Goal: Use online tool/utility: Utilize a website feature to perform a specific function

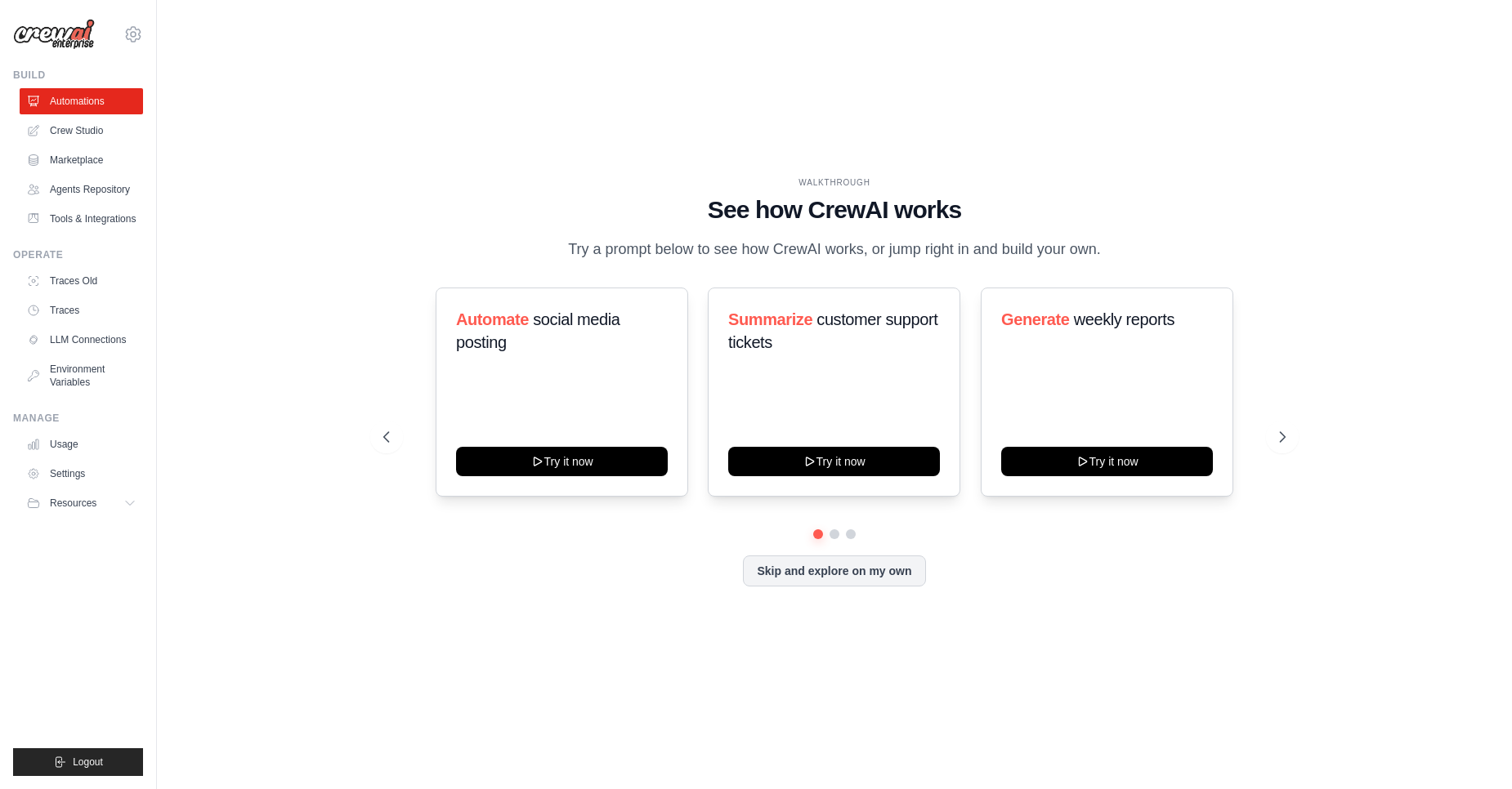
click at [285, 424] on div "WALKTHROUGH See how CrewAI works Try a prompt below to see how CrewAI works, or…" at bounding box center [835, 394] width 1303 height 756
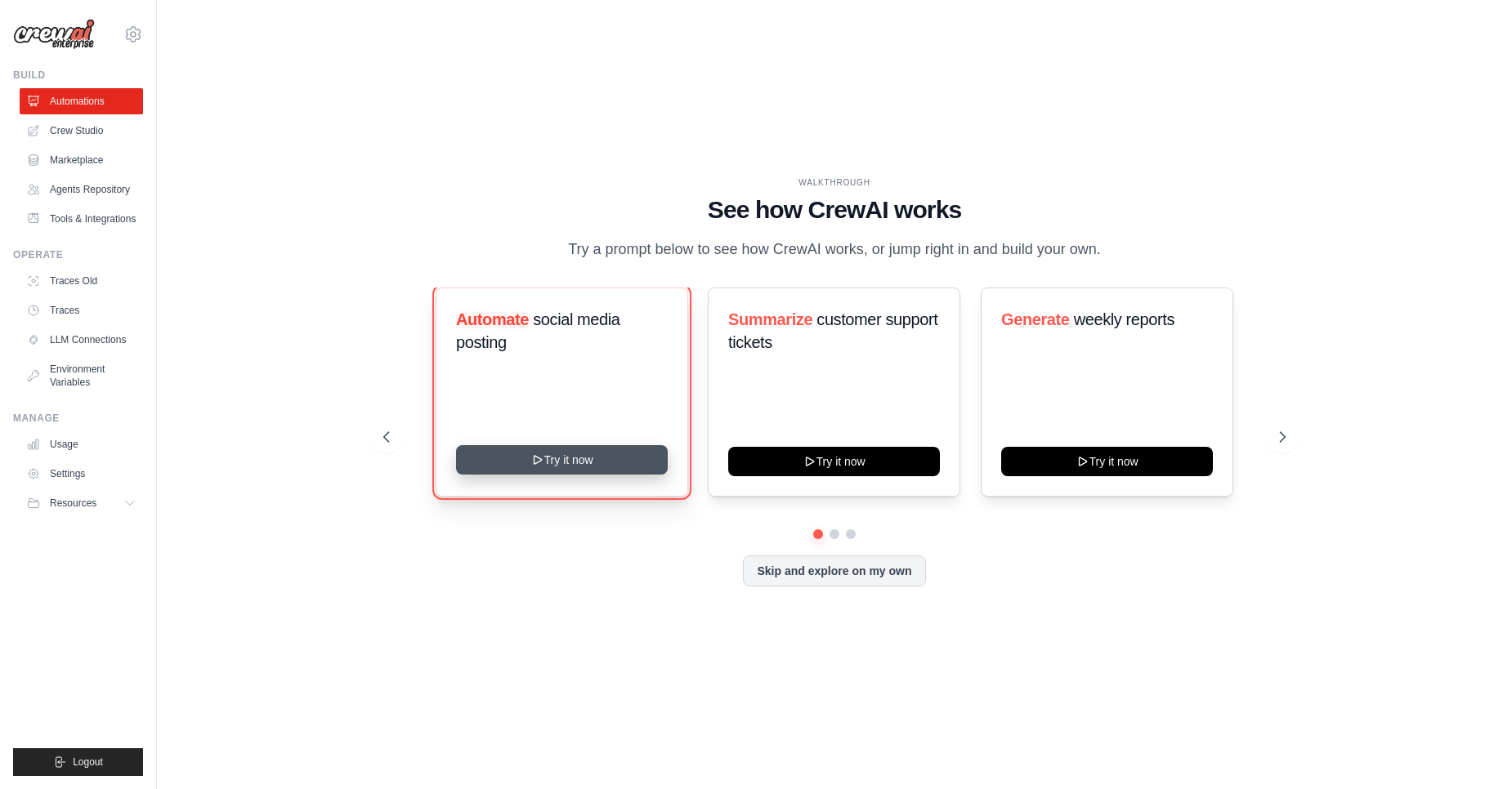
click at [547, 461] on button "Try it now" at bounding box center [562, 460] width 211 height 29
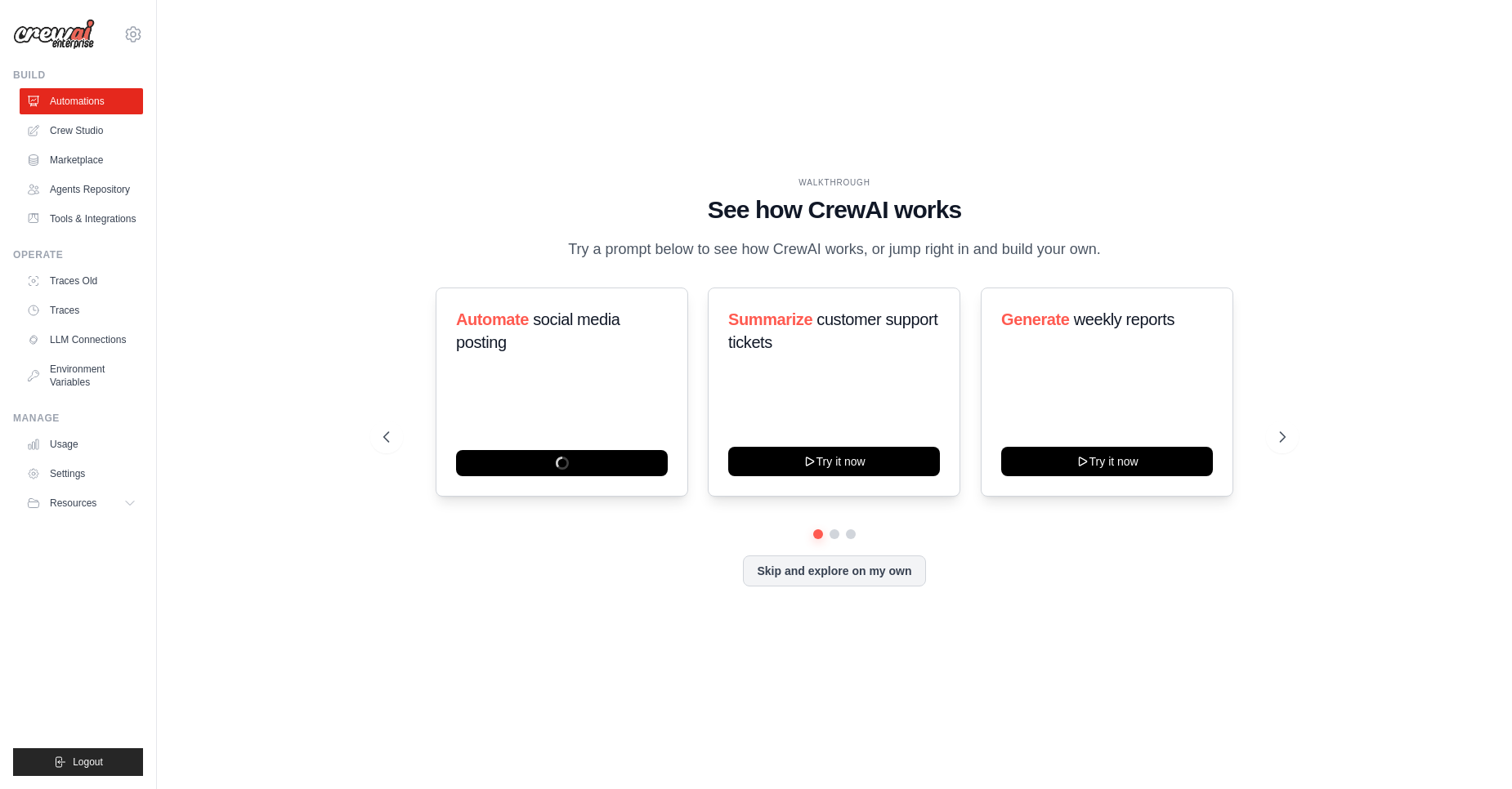
drag, startPoint x: 355, startPoint y: 565, endPoint x: 410, endPoint y: 570, distance: 55.2
click at [356, 563] on div "WALKTHROUGH See how CrewAI works Try a prompt below to see how CrewAI works, or…" at bounding box center [835, 394] width 1303 height 756
drag, startPoint x: 837, startPoint y: 566, endPoint x: 901, endPoint y: 577, distance: 64.9
click at [836, 569] on button "Skip and explore on my own" at bounding box center [834, 569] width 182 height 31
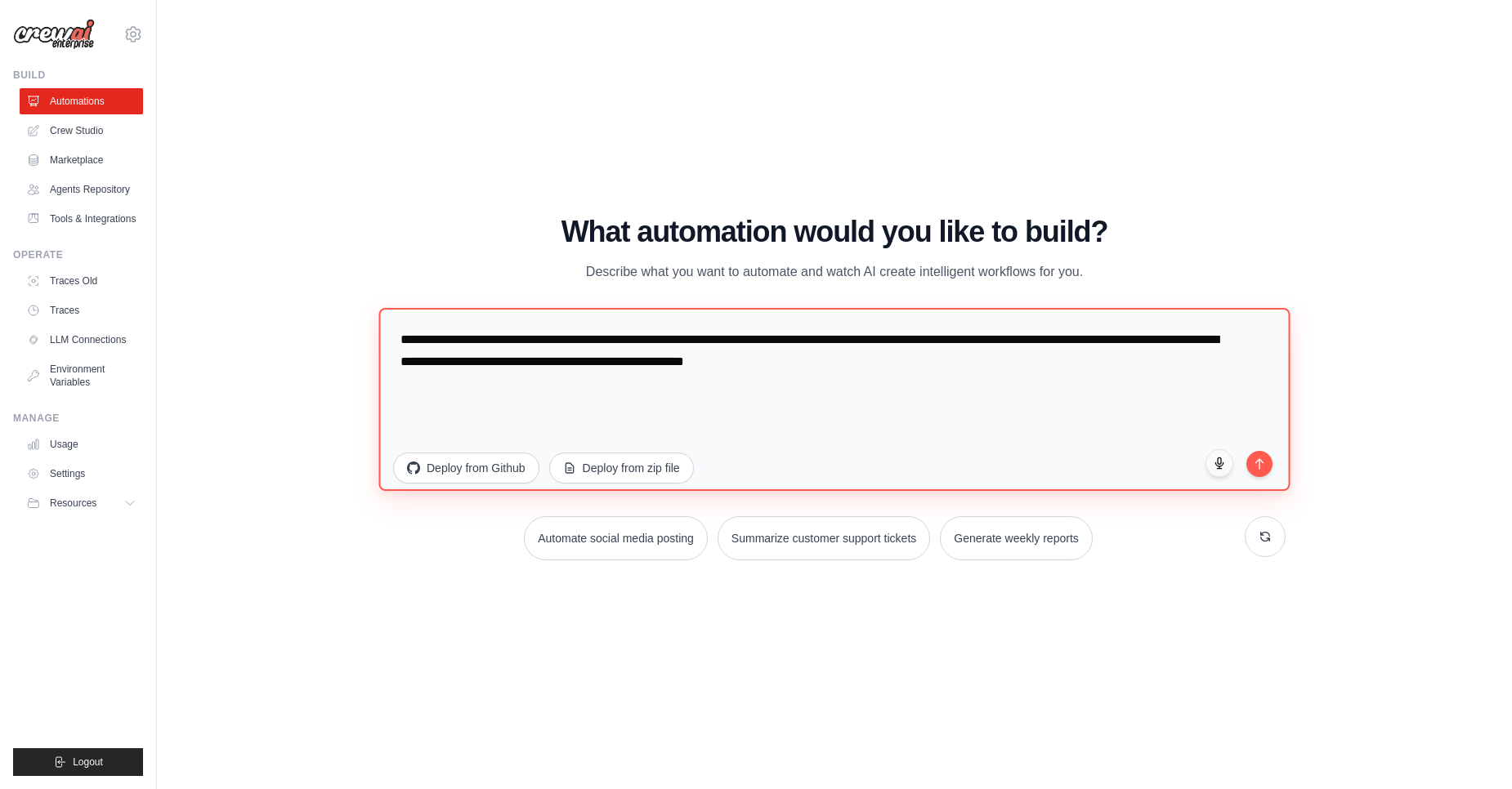
click at [766, 401] on textarea "**********" at bounding box center [834, 399] width 911 height 183
drag, startPoint x: 946, startPoint y: 368, endPoint x: 331, endPoint y: 330, distance: 616.2
click at [331, 330] on div "WALKTHROUGH See how CrewAI works Try a prompt below to see how CrewAI works, or…" at bounding box center [835, 394] width 1303 height 756
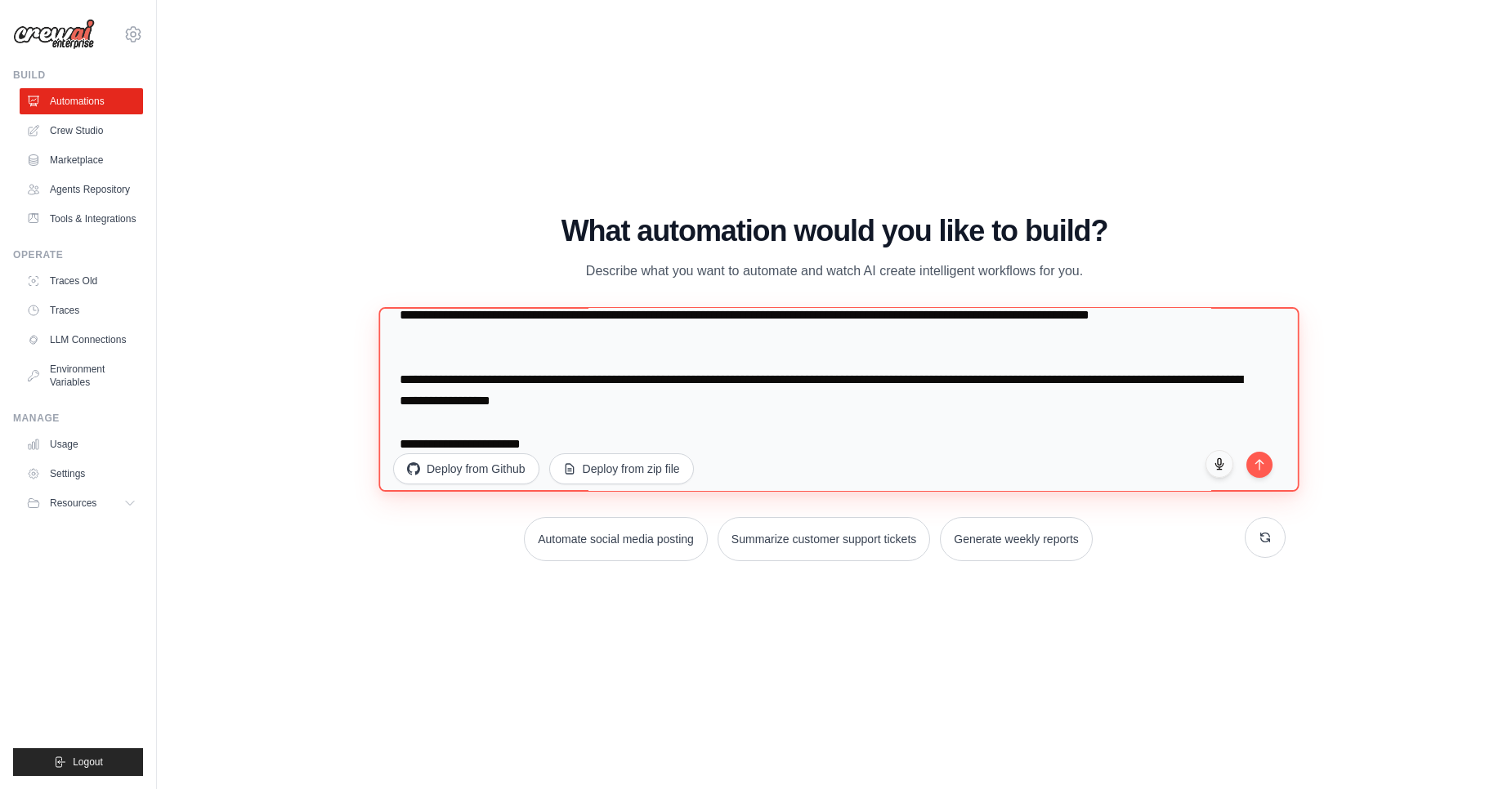
scroll to position [42, 0]
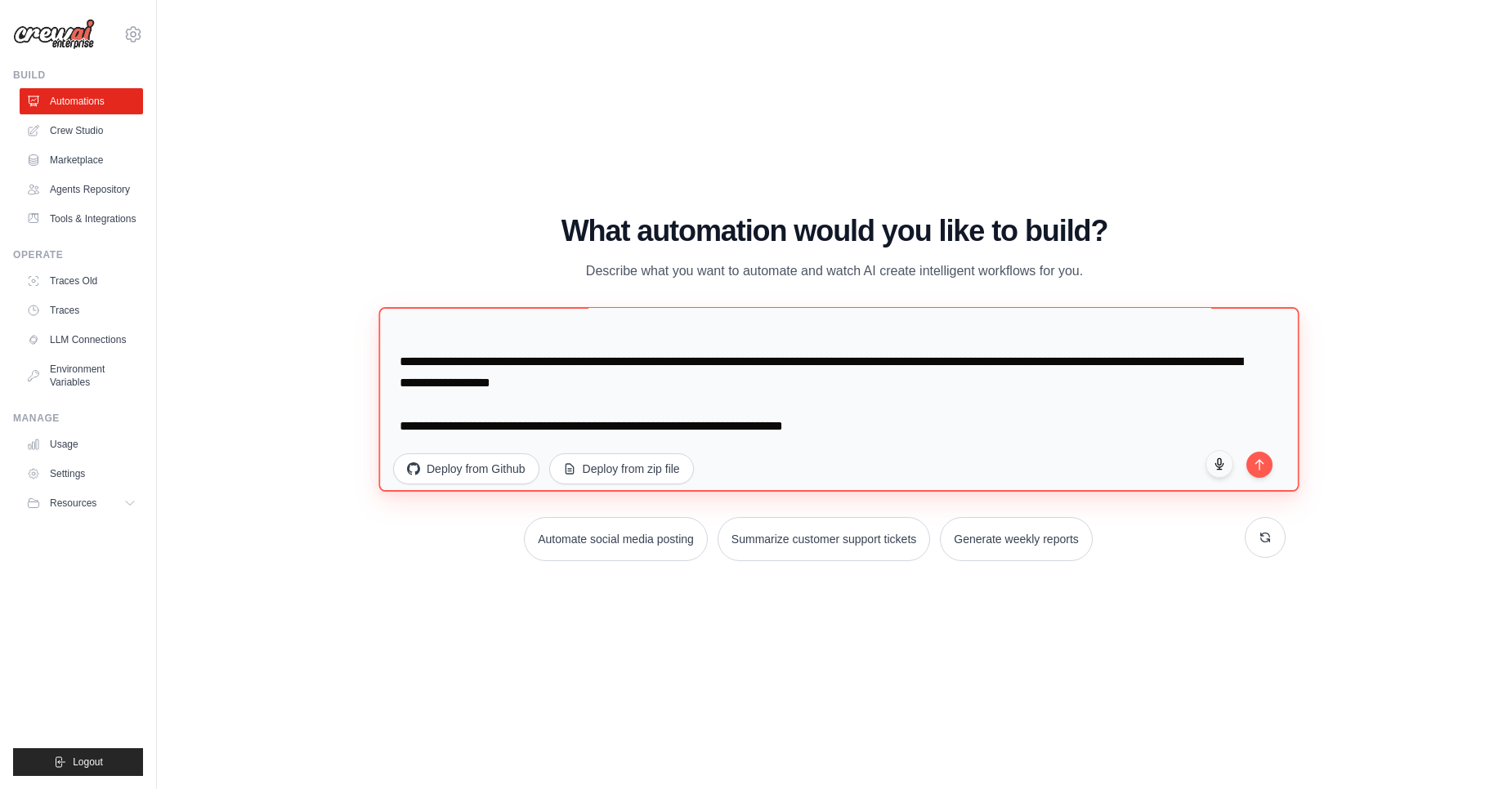
click at [667, 422] on textarea "**********" at bounding box center [838, 398] width 921 height 184
drag, startPoint x: 667, startPoint y: 422, endPoint x: 790, endPoint y: 411, distance: 123.5
click at [667, 422] on textarea "**********" at bounding box center [838, 398] width 921 height 184
click at [790, 411] on textarea "**********" at bounding box center [838, 398] width 921 height 184
drag, startPoint x: 736, startPoint y: 427, endPoint x: 925, endPoint y: 432, distance: 189.1
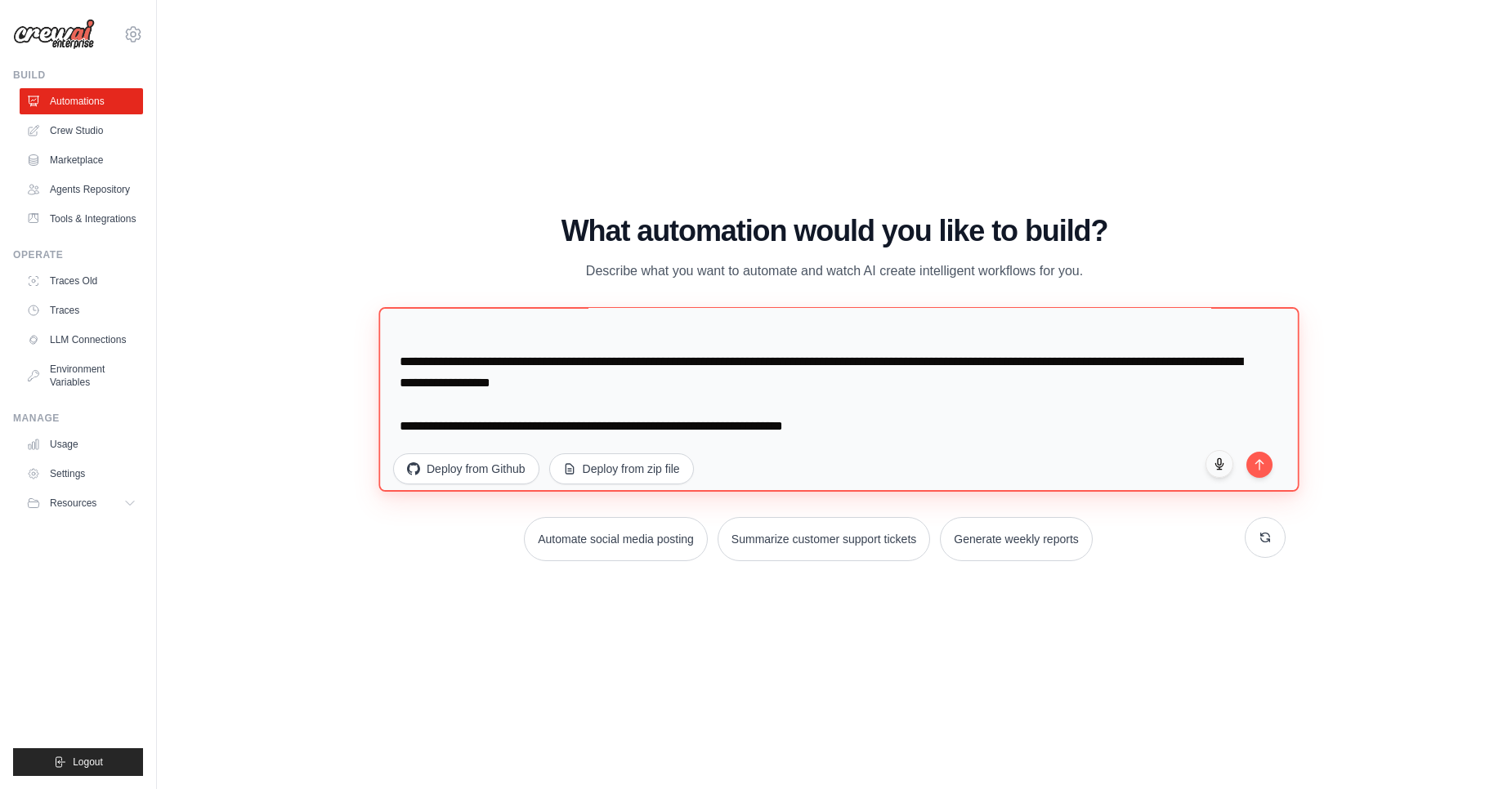
click at [925, 432] on textarea "**********" at bounding box center [838, 398] width 921 height 184
click at [952, 436] on textarea "**********" at bounding box center [838, 398] width 921 height 184
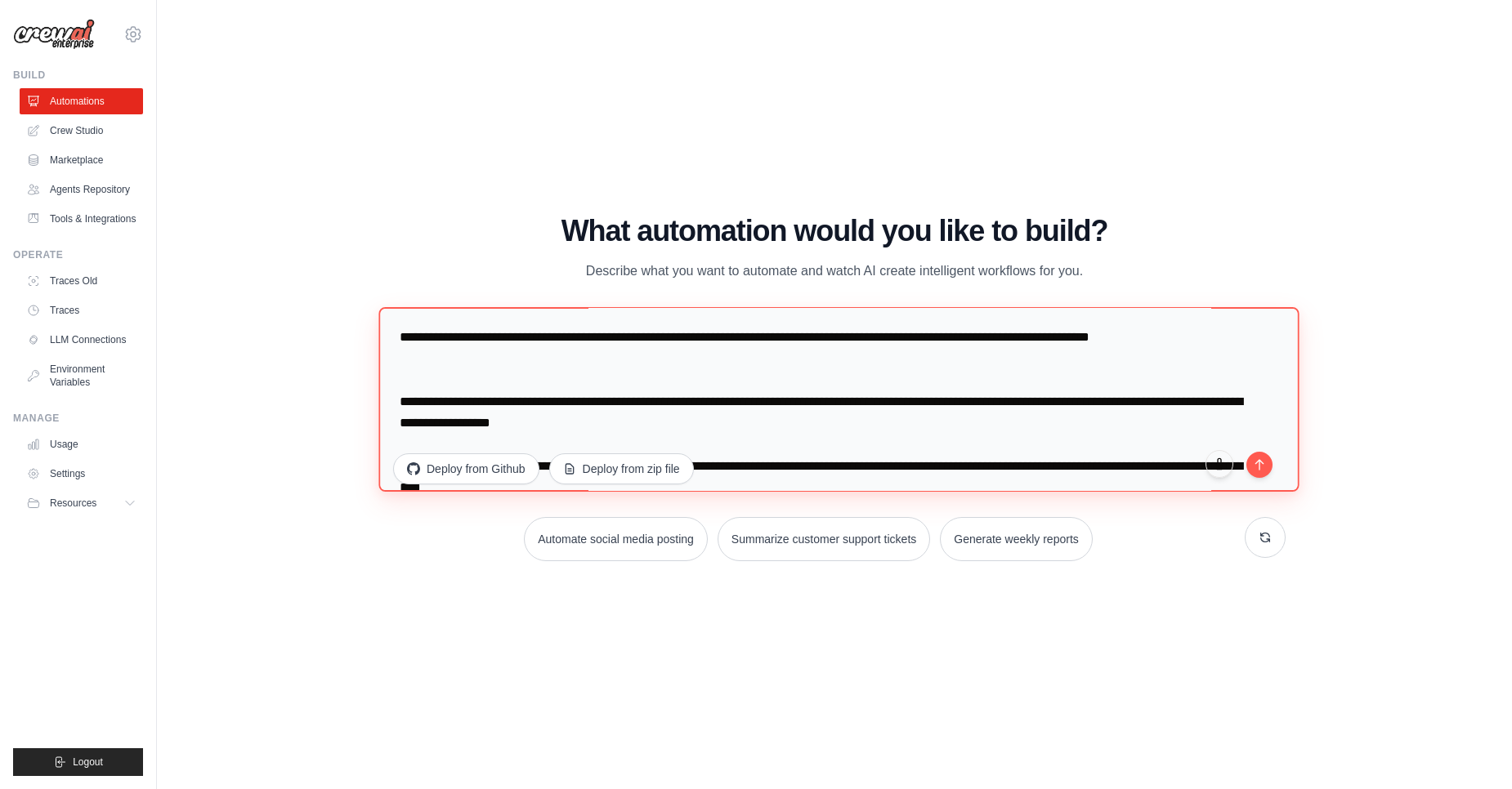
scroll to position [0, 0]
type textarea "**********"
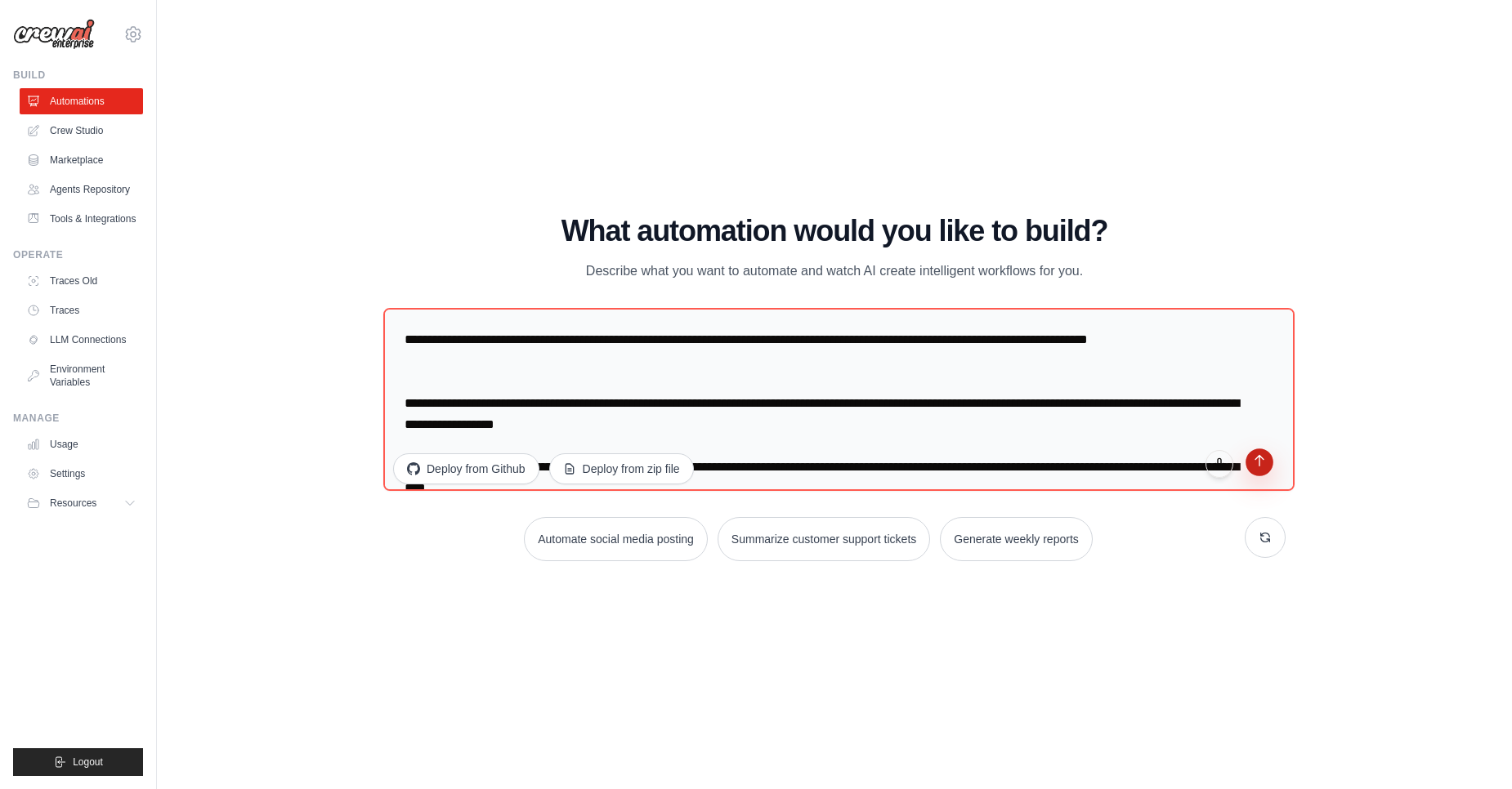
click at [1261, 465] on icon "submit" at bounding box center [1259, 461] width 14 height 14
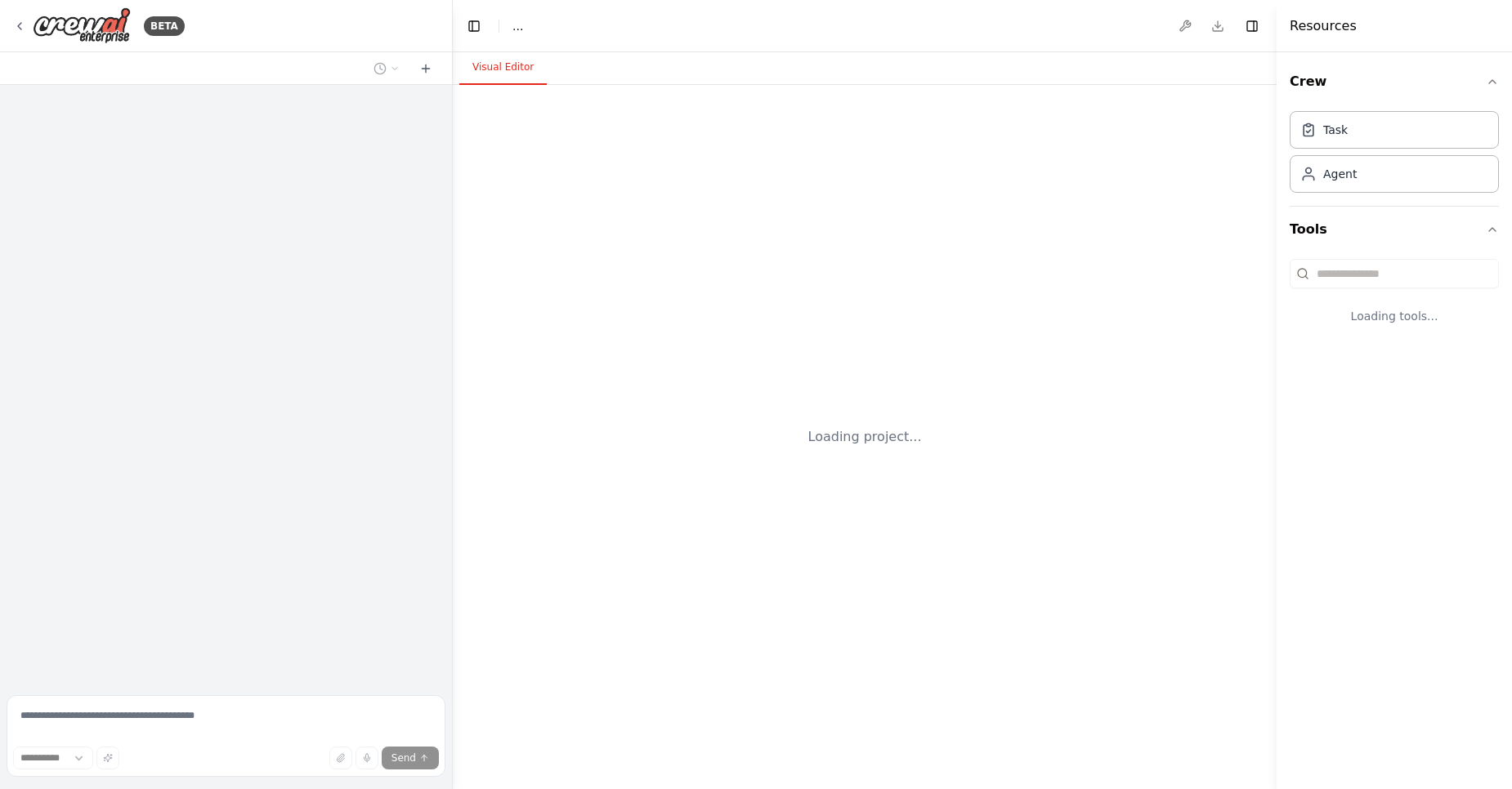
select select "****"
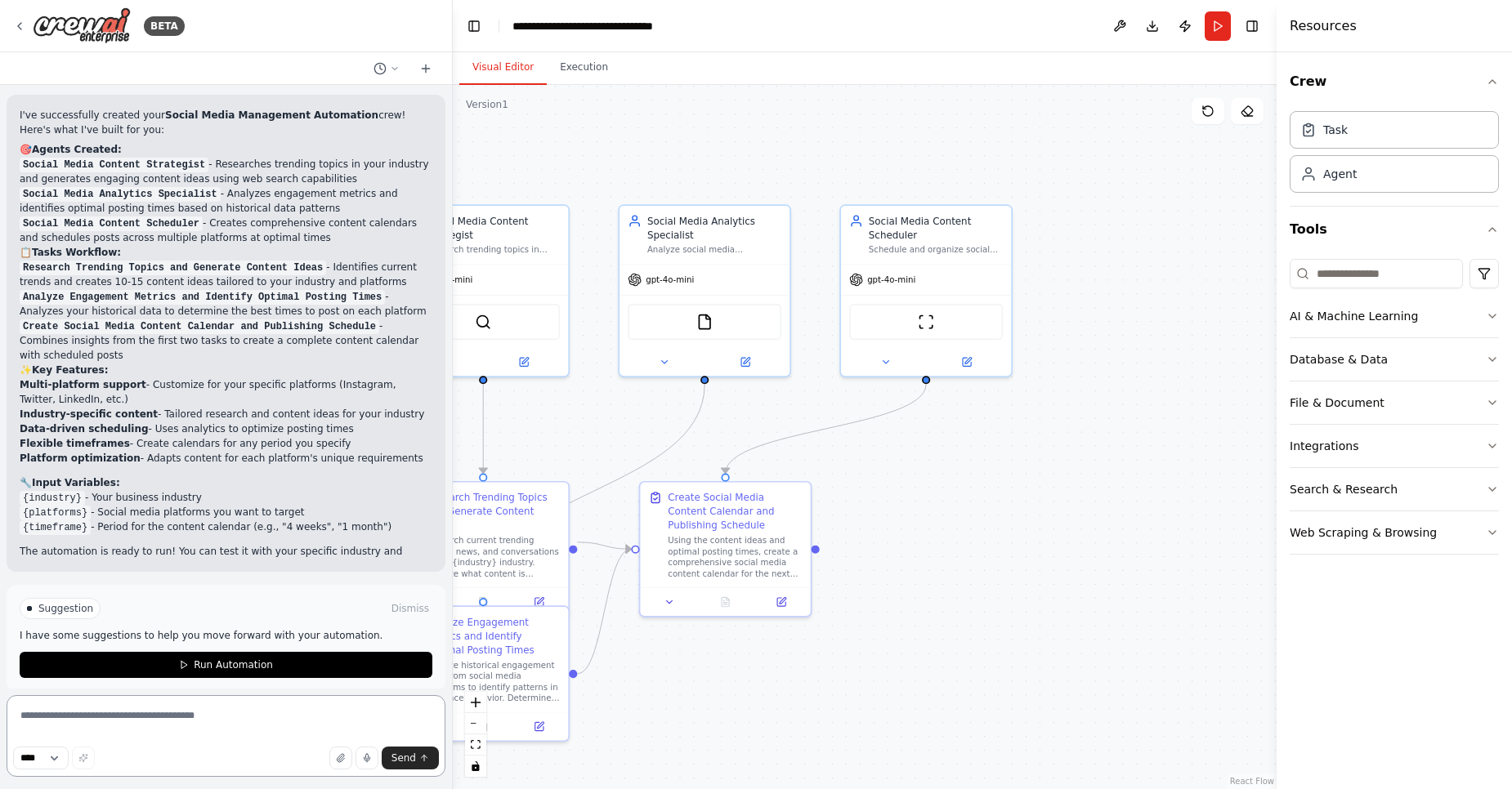
scroll to position [1704, 0]
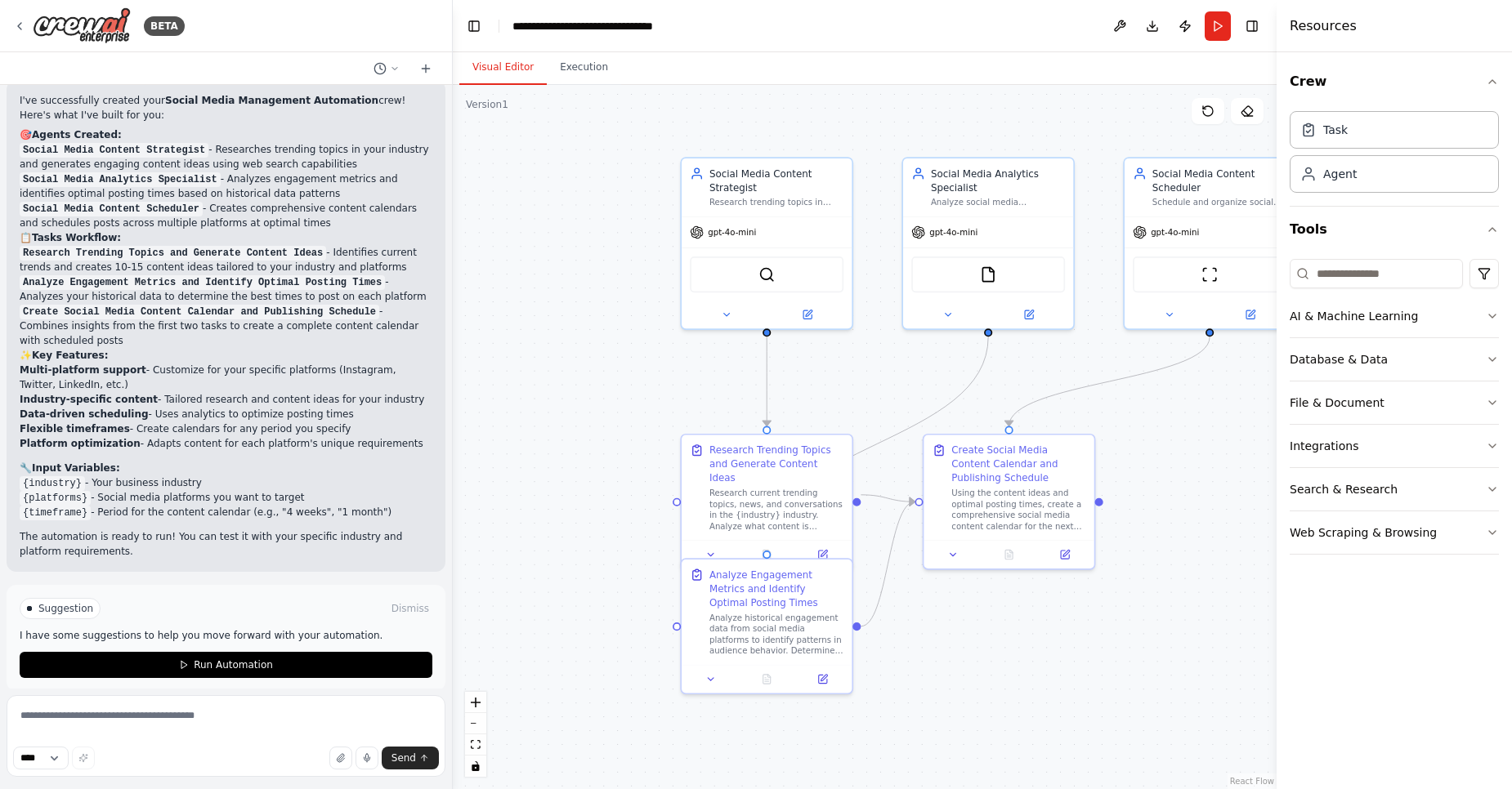
drag, startPoint x: 766, startPoint y: 732, endPoint x: 1052, endPoint y: 683, distance: 290.2
click at [1052, 683] on div ".deletable-edge-delete-btn { width: 20px; height: 20px; border: 0px solid #ffff…" at bounding box center [865, 437] width 824 height 704
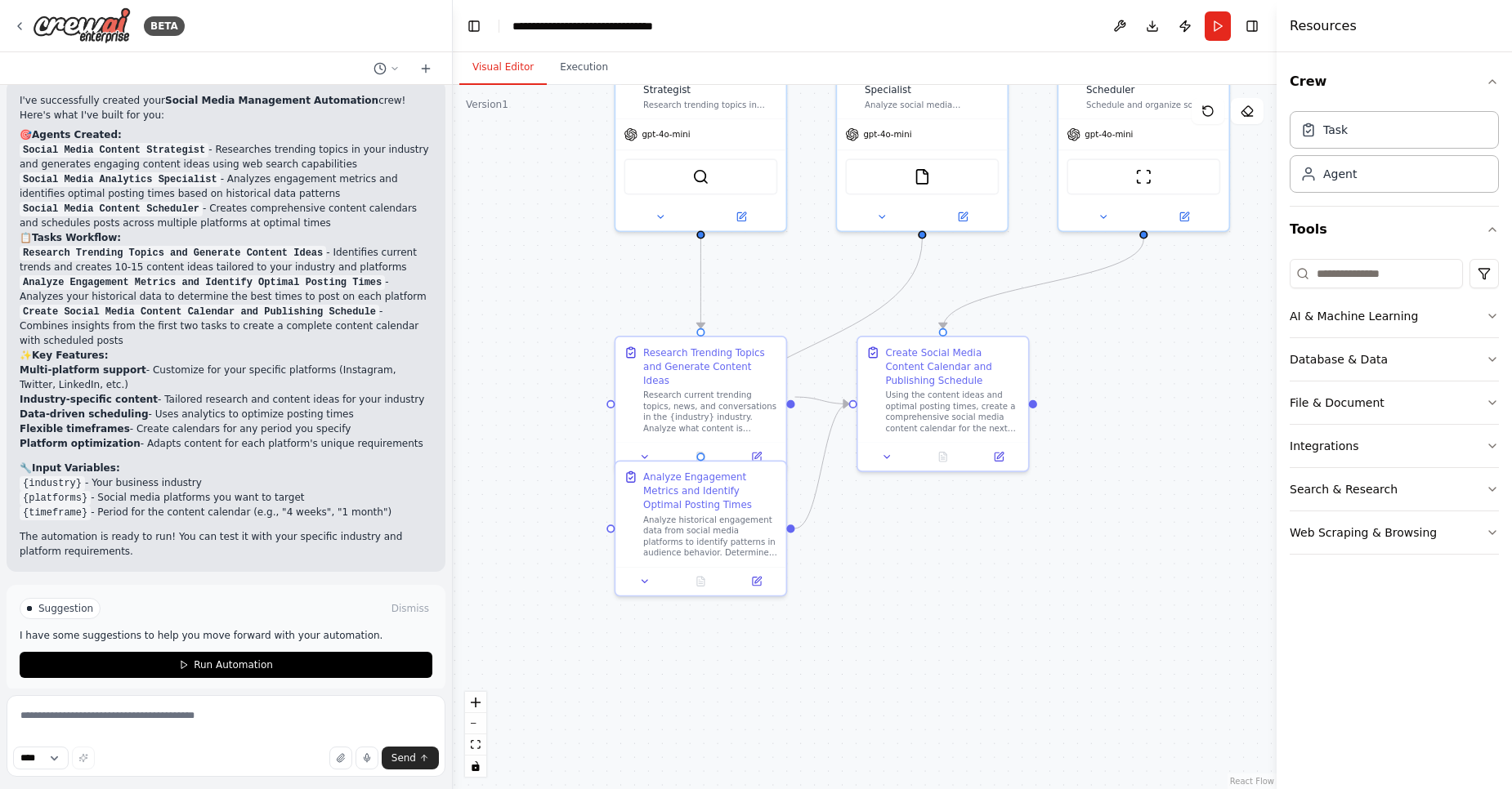
drag, startPoint x: 1184, startPoint y: 667, endPoint x: 1055, endPoint y: 526, distance: 191.1
click at [1012, 535] on div ".deletable-edge-delete-btn { width: 20px; height: 20px; border: 0px solid #ffff…" at bounding box center [865, 437] width 824 height 704
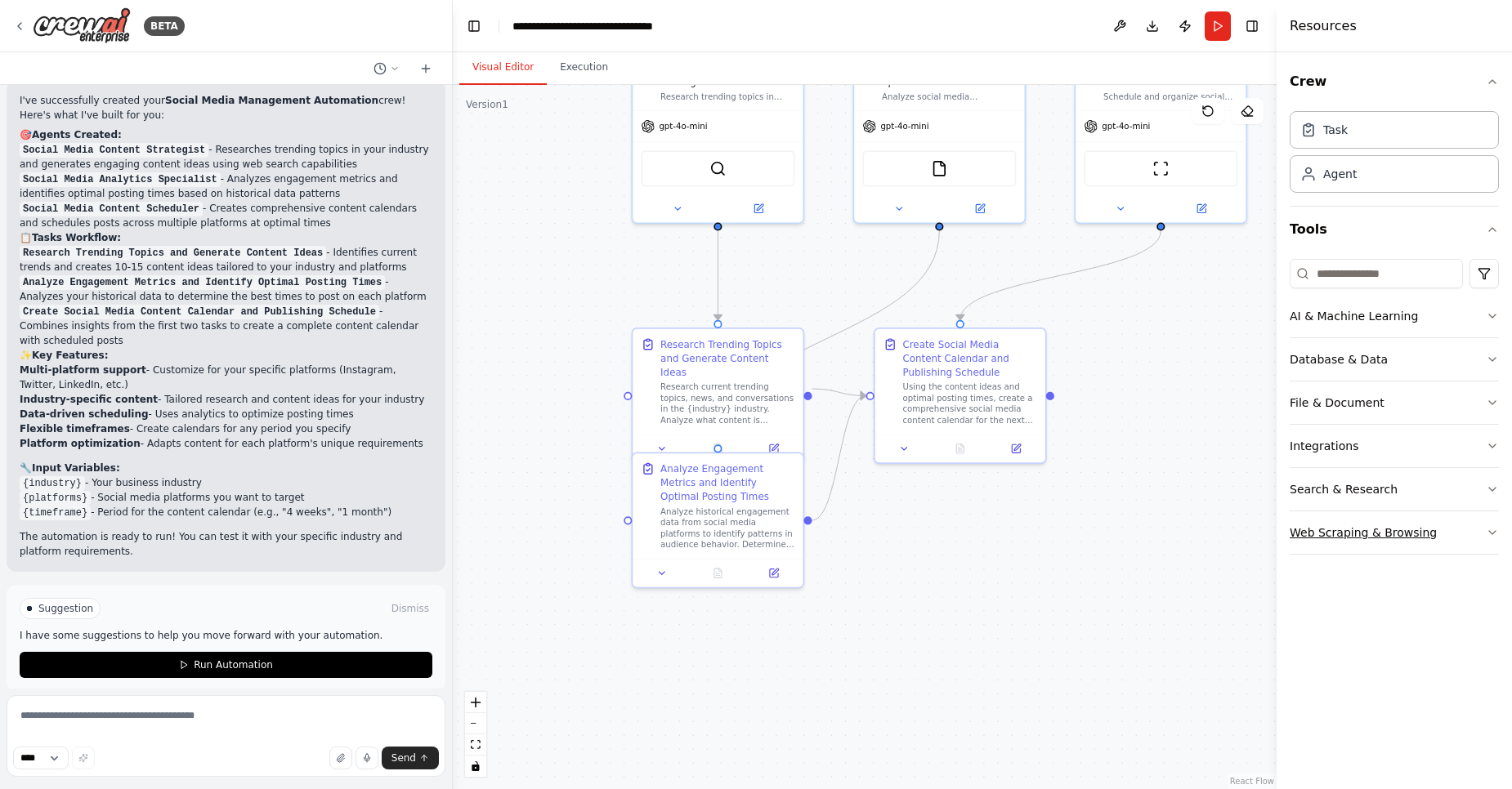
click at [1493, 531] on icon "button" at bounding box center [1493, 532] width 14 height 14
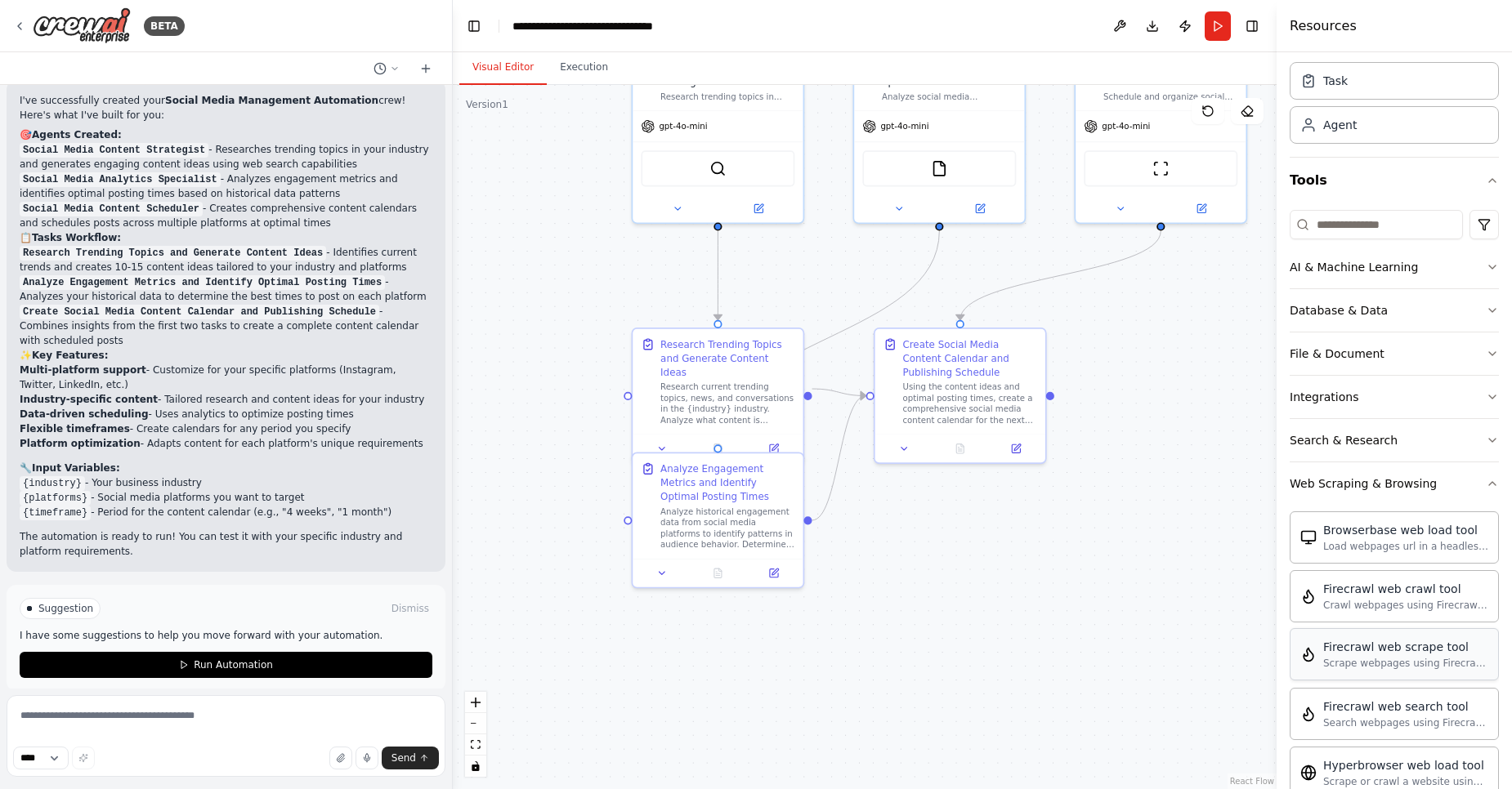
scroll to position [1, 0]
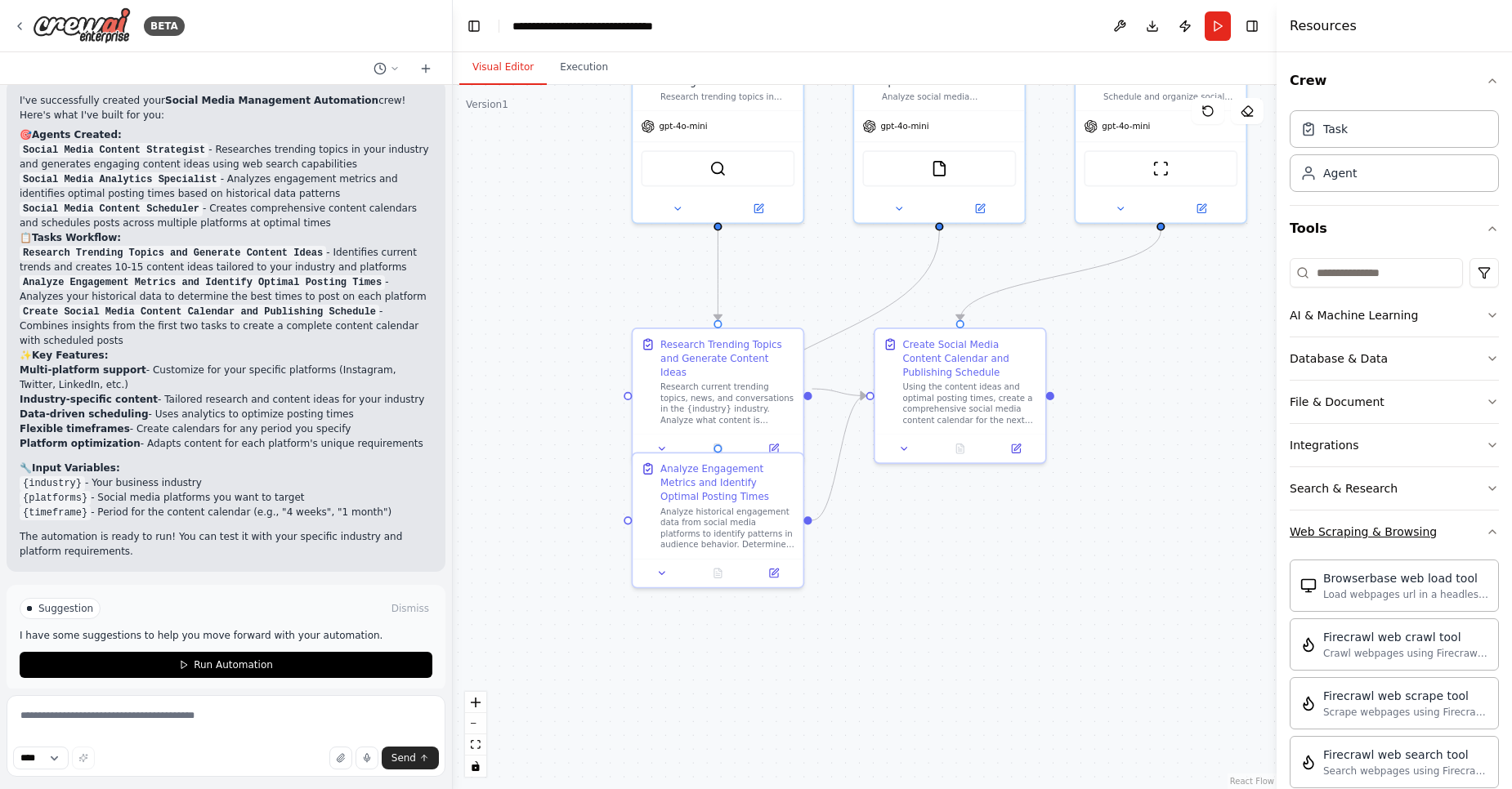
click at [1486, 531] on icon "button" at bounding box center [1493, 532] width 14 height 14
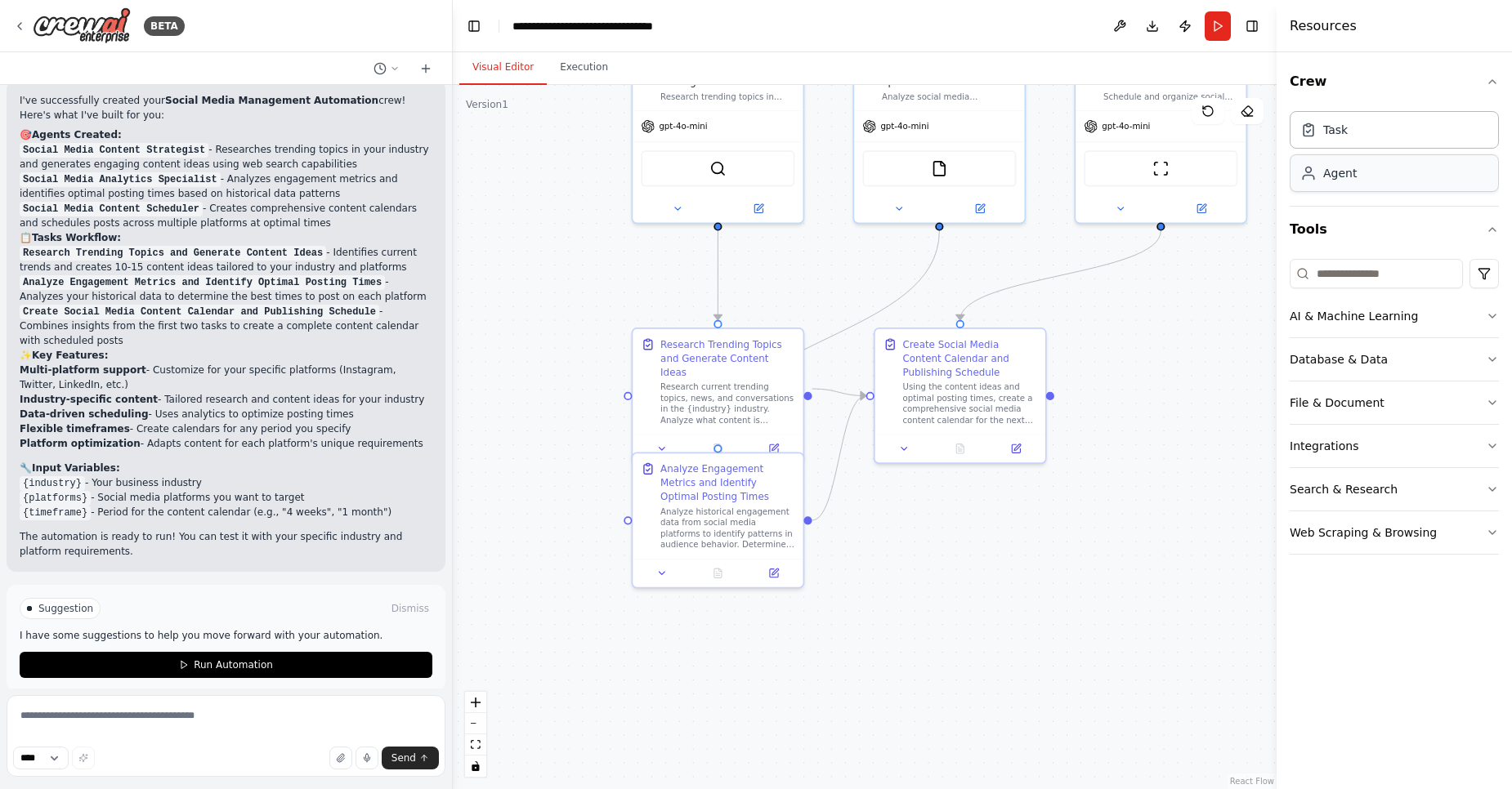
click at [1328, 186] on div "Agent" at bounding box center [1393, 173] width 209 height 38
click at [1363, 178] on div "Agent" at bounding box center [1393, 173] width 209 height 38
click at [20, 29] on icon at bounding box center [20, 26] width 14 height 14
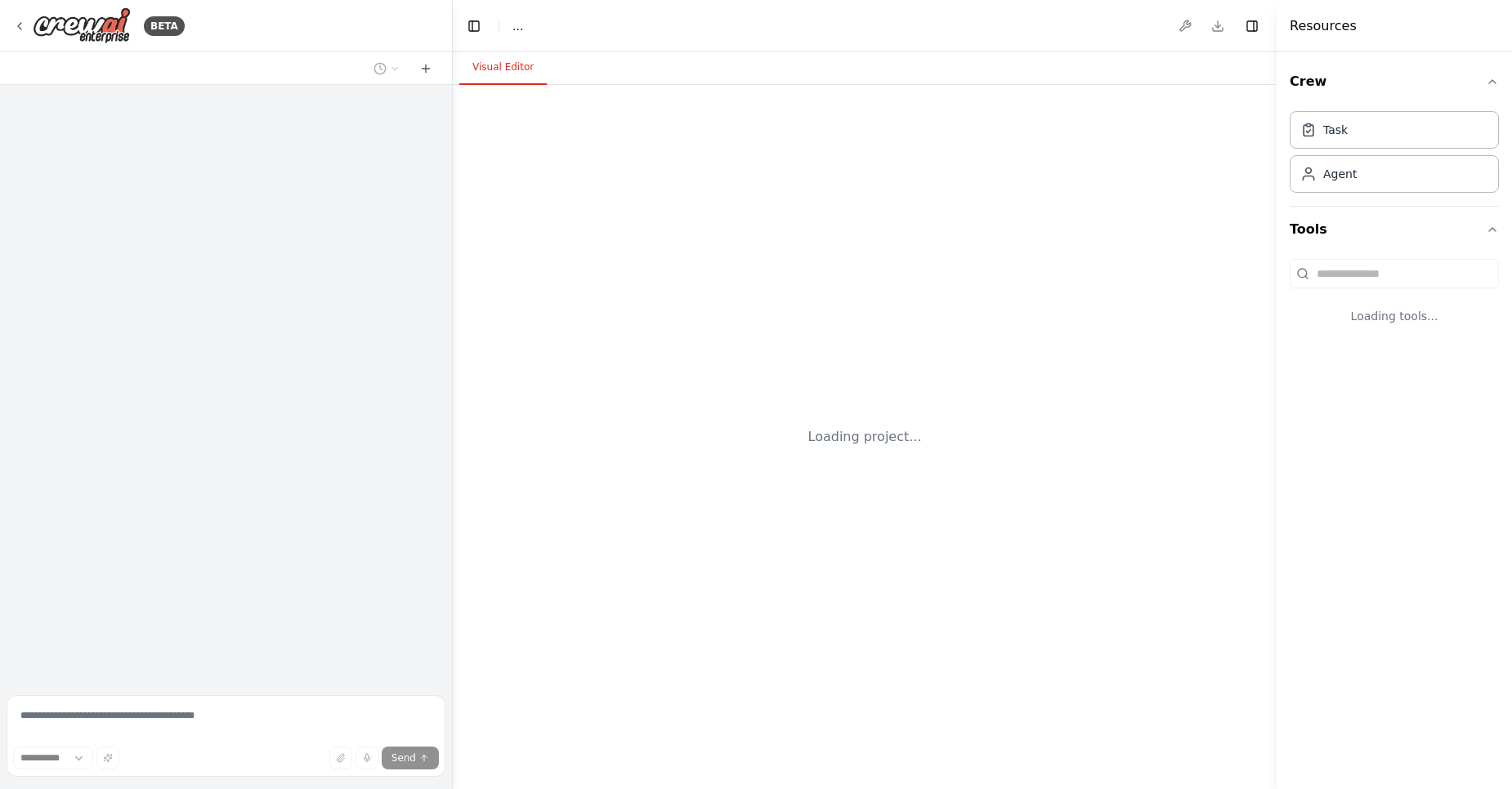
select select "****"
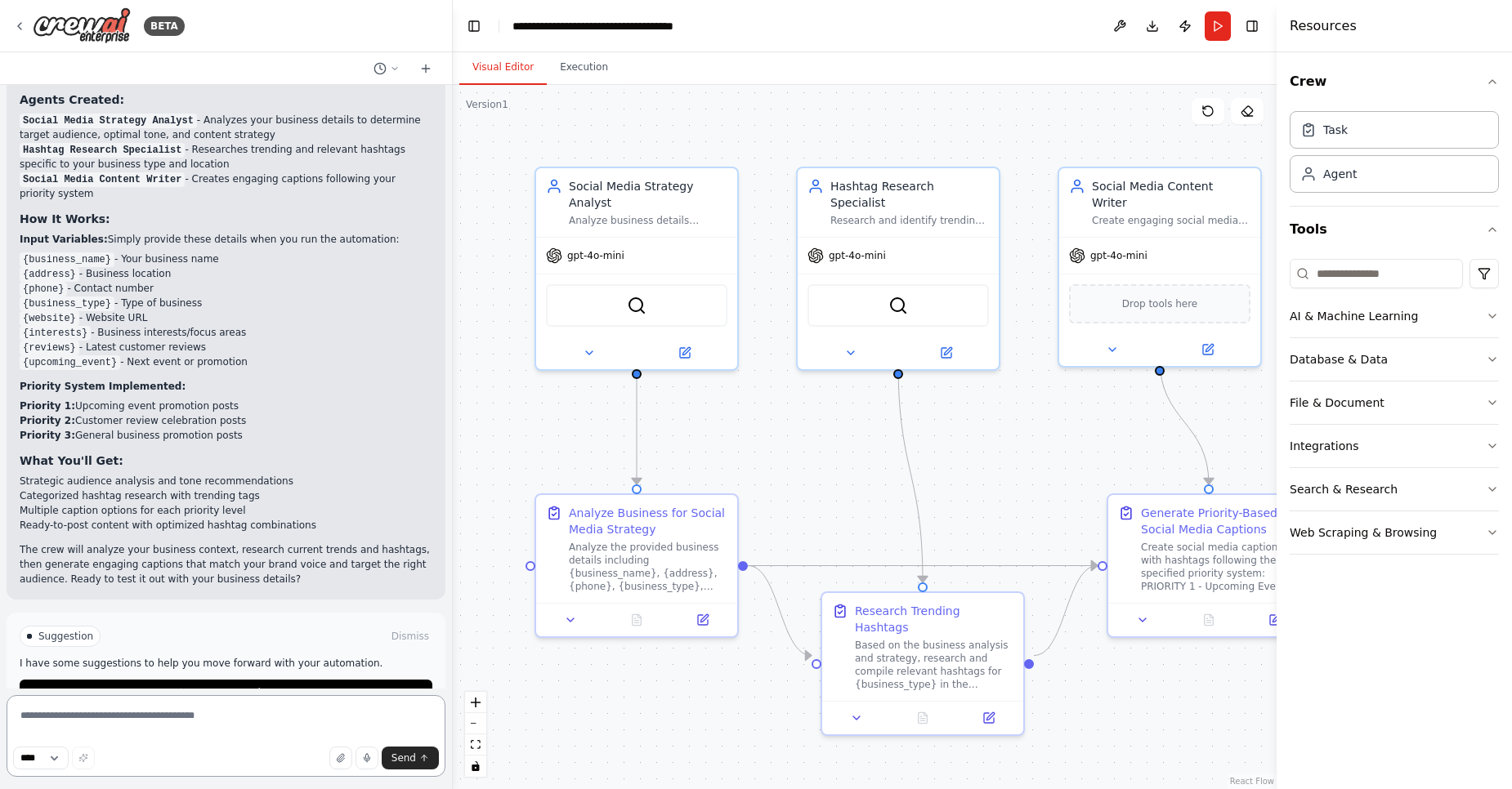
scroll to position [1235, 0]
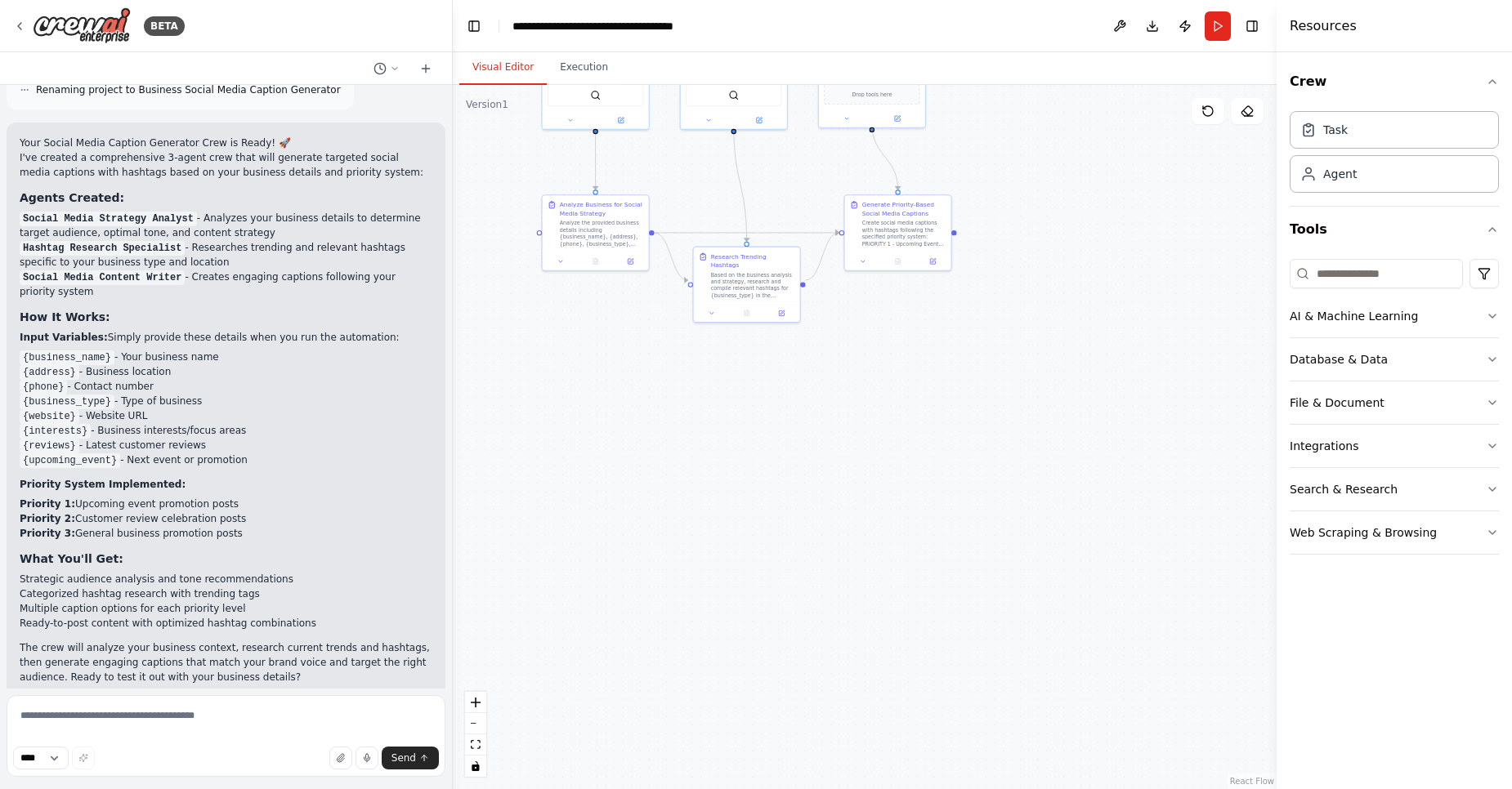
drag, startPoint x: 1071, startPoint y: 635, endPoint x: 890, endPoint y: 371, distance: 320.1
click at [890, 371] on div ".deletable-edge-delete-btn { width: 20px; height: 20px; border: 0px solid #ffff…" at bounding box center [865, 437] width 824 height 704
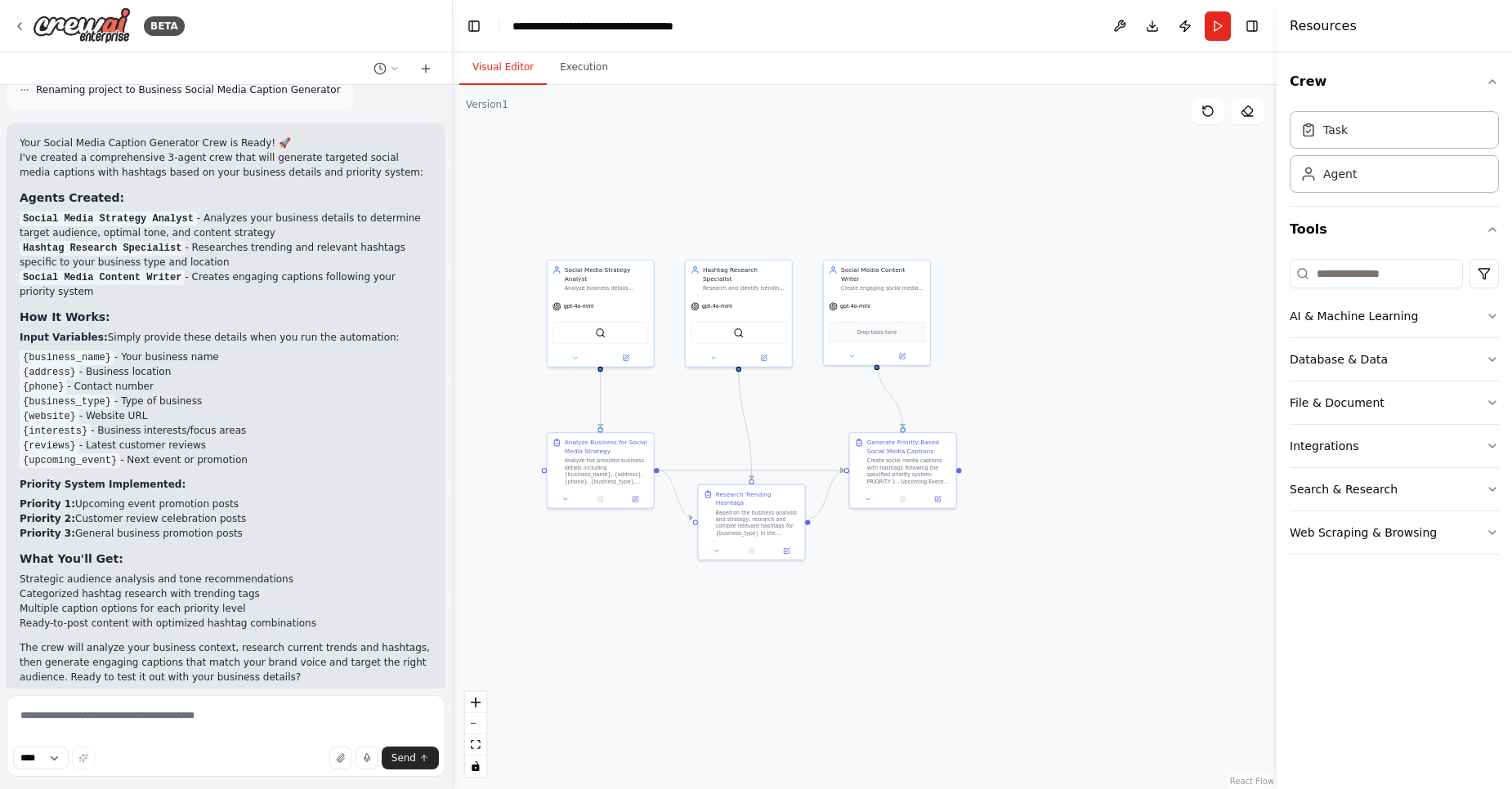
drag, startPoint x: 963, startPoint y: 403, endPoint x: 1013, endPoint y: 503, distance: 111.8
click at [969, 622] on div ".deletable-edge-delete-btn { width: 20px; height: 20px; border: 0px solid #ffff…" at bounding box center [865, 437] width 824 height 704
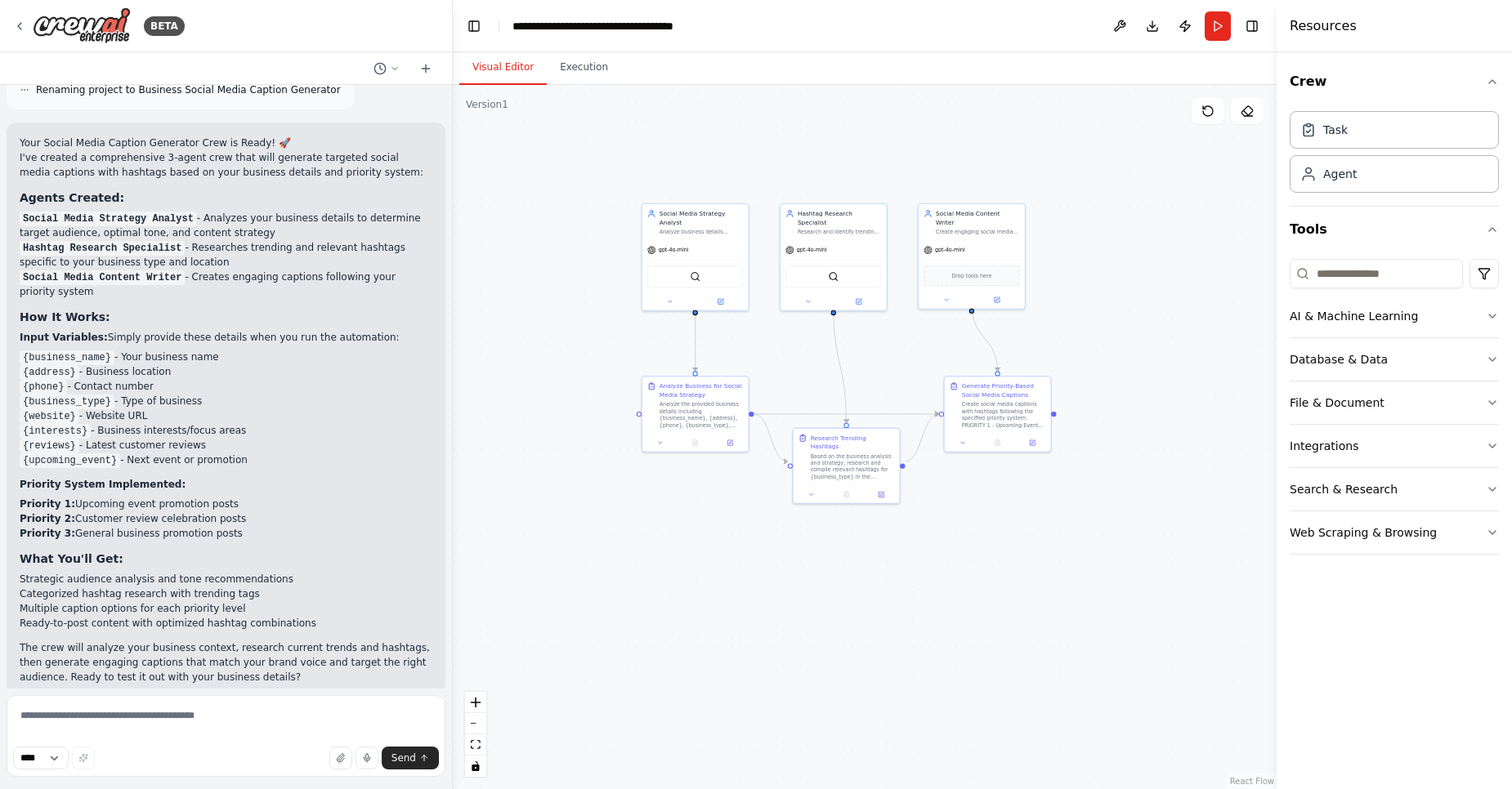
drag, startPoint x: 1051, startPoint y: 373, endPoint x: 1150, endPoint y: 333, distance: 106.8
click at [1150, 333] on div ".deletable-edge-delete-btn { width: 20px; height: 20px; border: 0px solid #ffff…" at bounding box center [865, 437] width 824 height 704
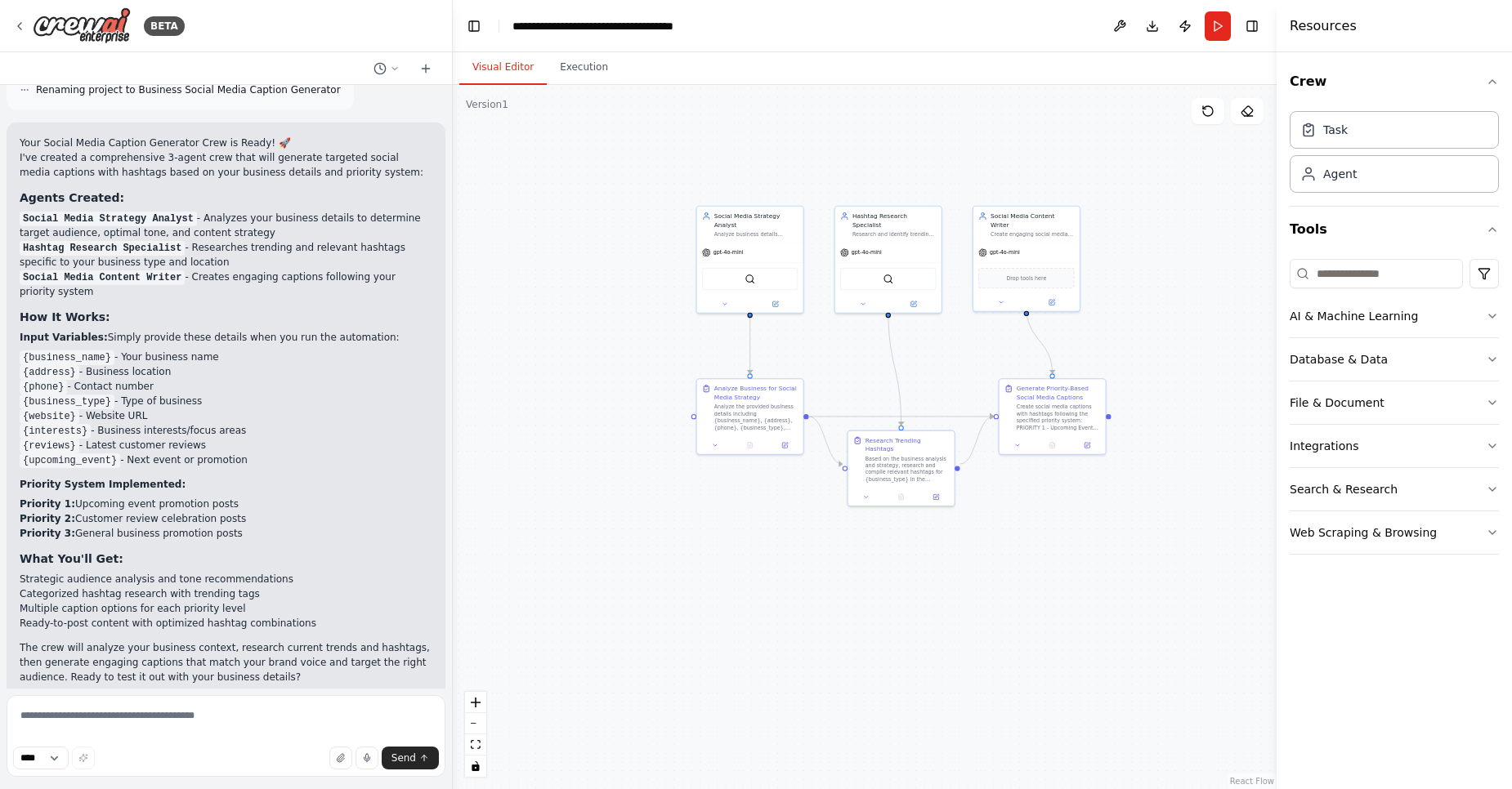
drag, startPoint x: 1045, startPoint y: 616, endPoint x: 1094, endPoint y: 621, distance: 49.3
click at [1094, 621] on div ".deletable-edge-delete-btn { width: 20px; height: 20px; border: 0px solid #ffff…" at bounding box center [865, 437] width 824 height 704
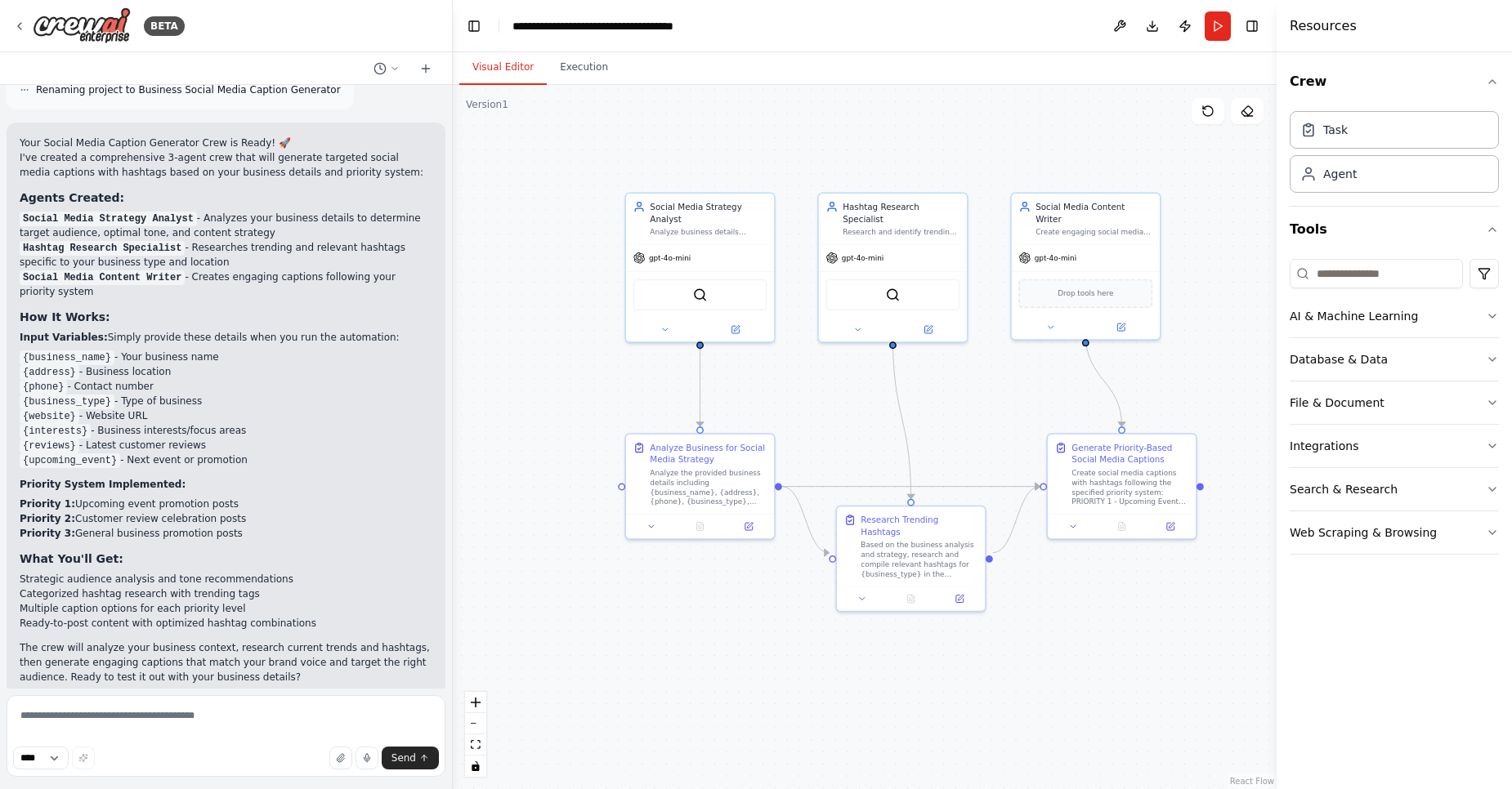
drag, startPoint x: 966, startPoint y: 541, endPoint x: 1019, endPoint y: 692, distance: 160.0
click at [1019, 692] on div ".deletable-edge-delete-btn { width: 20px; height: 20px; border: 0px solid #ffff…" at bounding box center [865, 437] width 824 height 704
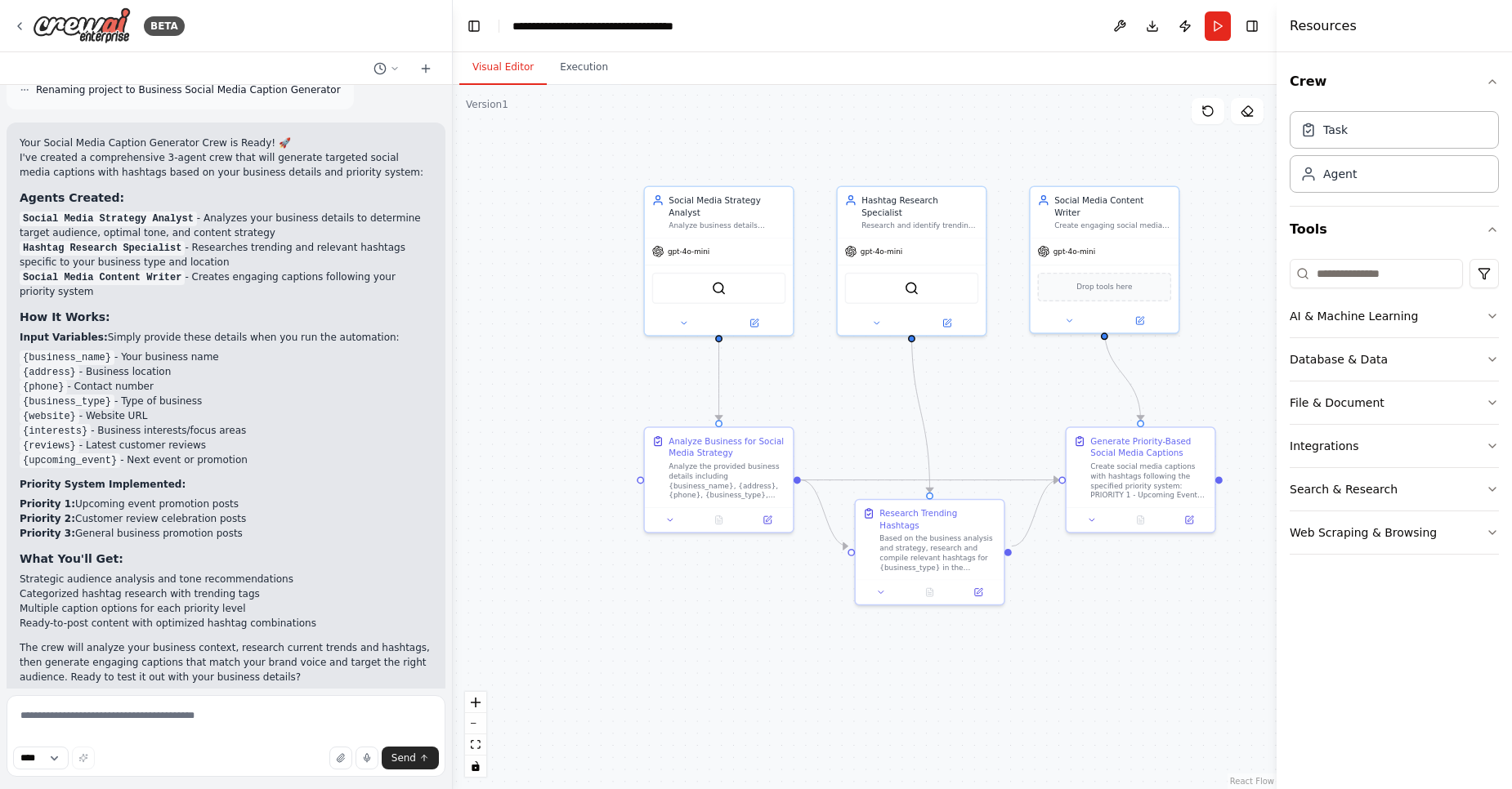
drag, startPoint x: 689, startPoint y: 636, endPoint x: 1027, endPoint y: 281, distance: 490.2
click at [716, 617] on div ".deletable-edge-delete-btn { width: 20px; height: 20px; border: 0px solid #ffff…" at bounding box center [865, 437] width 824 height 704
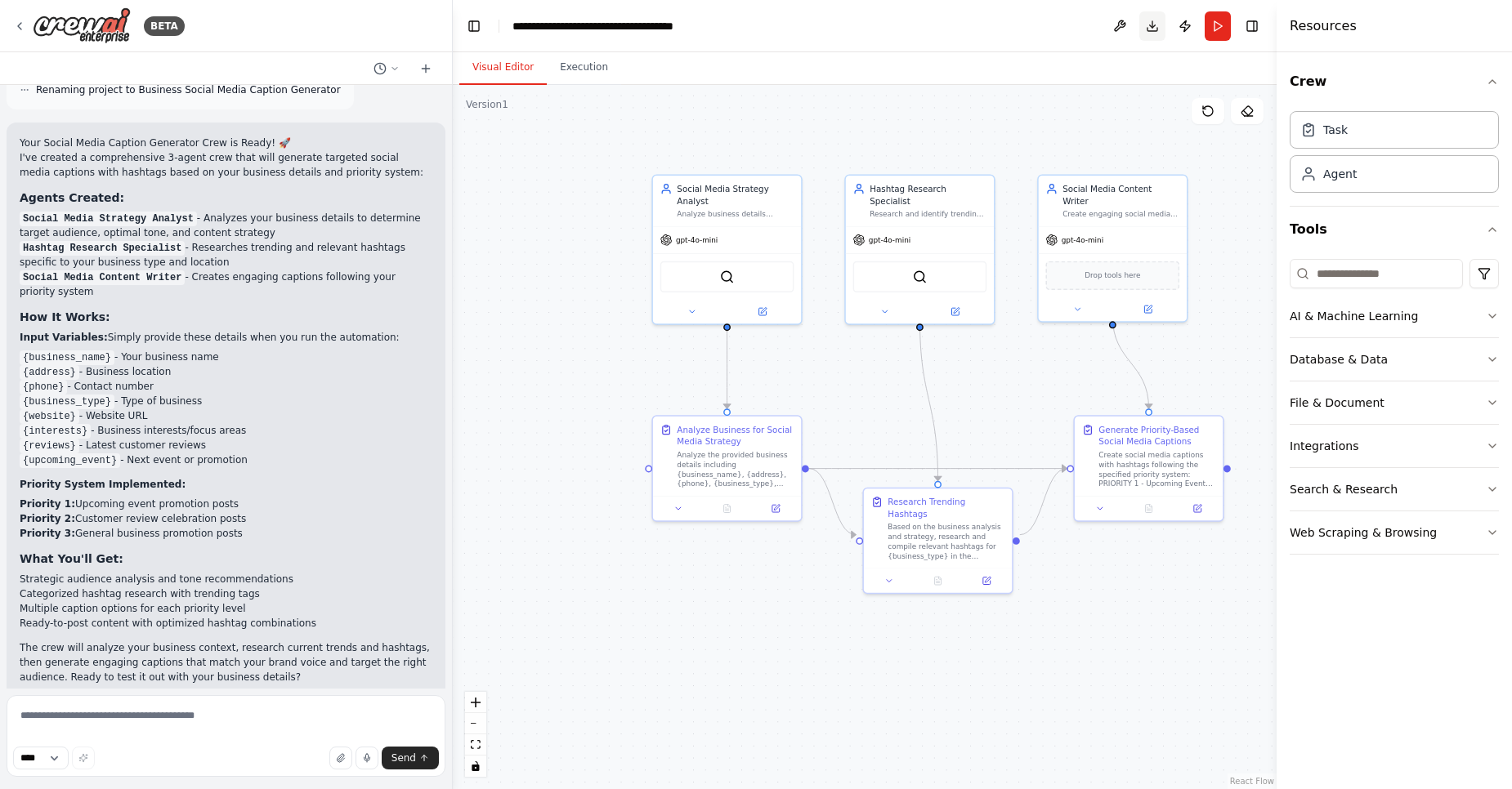
click at [1151, 23] on button "Download" at bounding box center [1151, 26] width 26 height 29
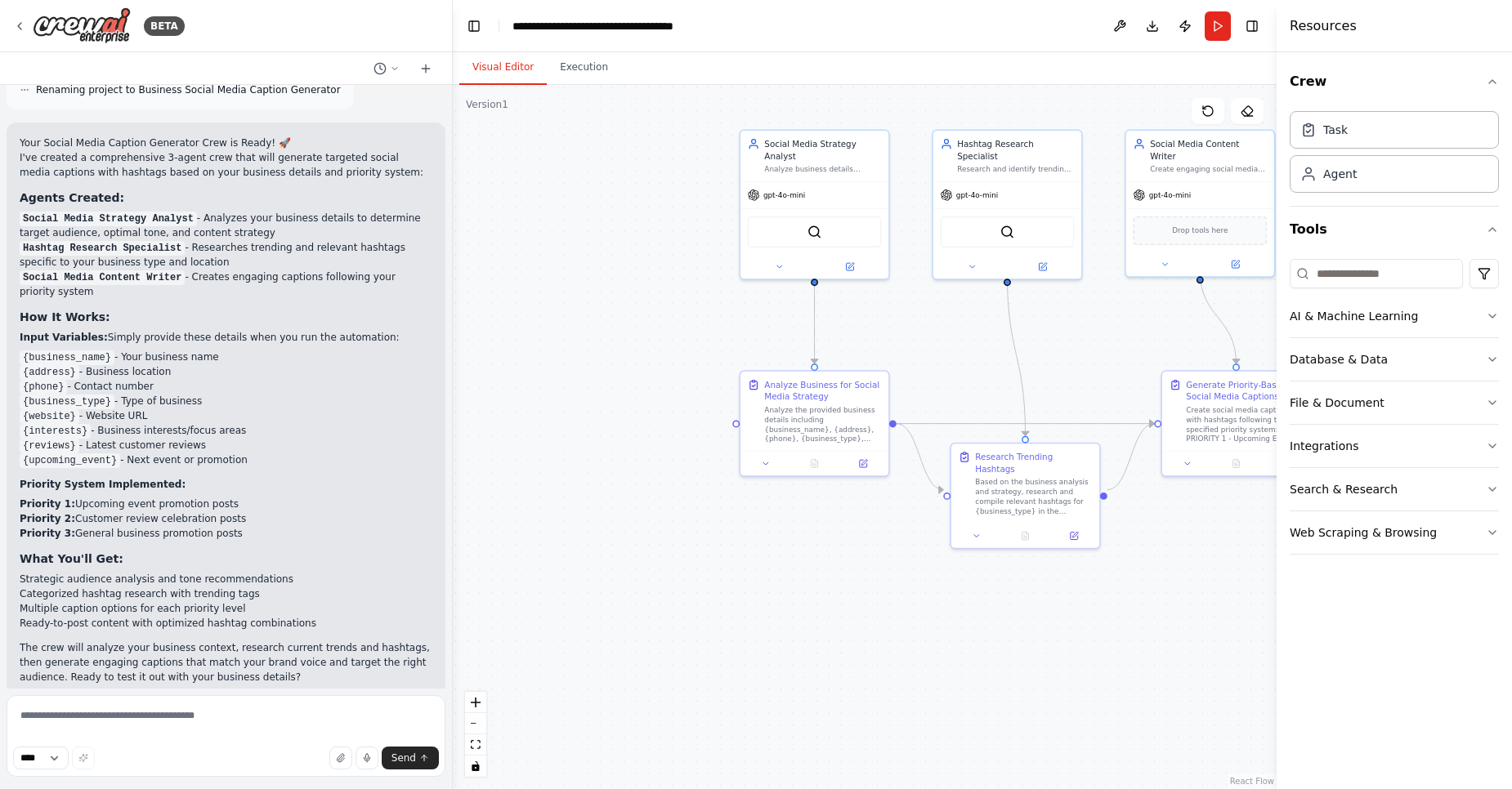
drag, startPoint x: 829, startPoint y: 706, endPoint x: 841, endPoint y: 645, distance: 62.2
click at [914, 660] on div ".deletable-edge-delete-btn { width: 20px; height: 20px; border: 0px solid #ffff…" at bounding box center [865, 437] width 824 height 704
